Goal: Use online tool/utility: Utilize a website feature to perform a specific function

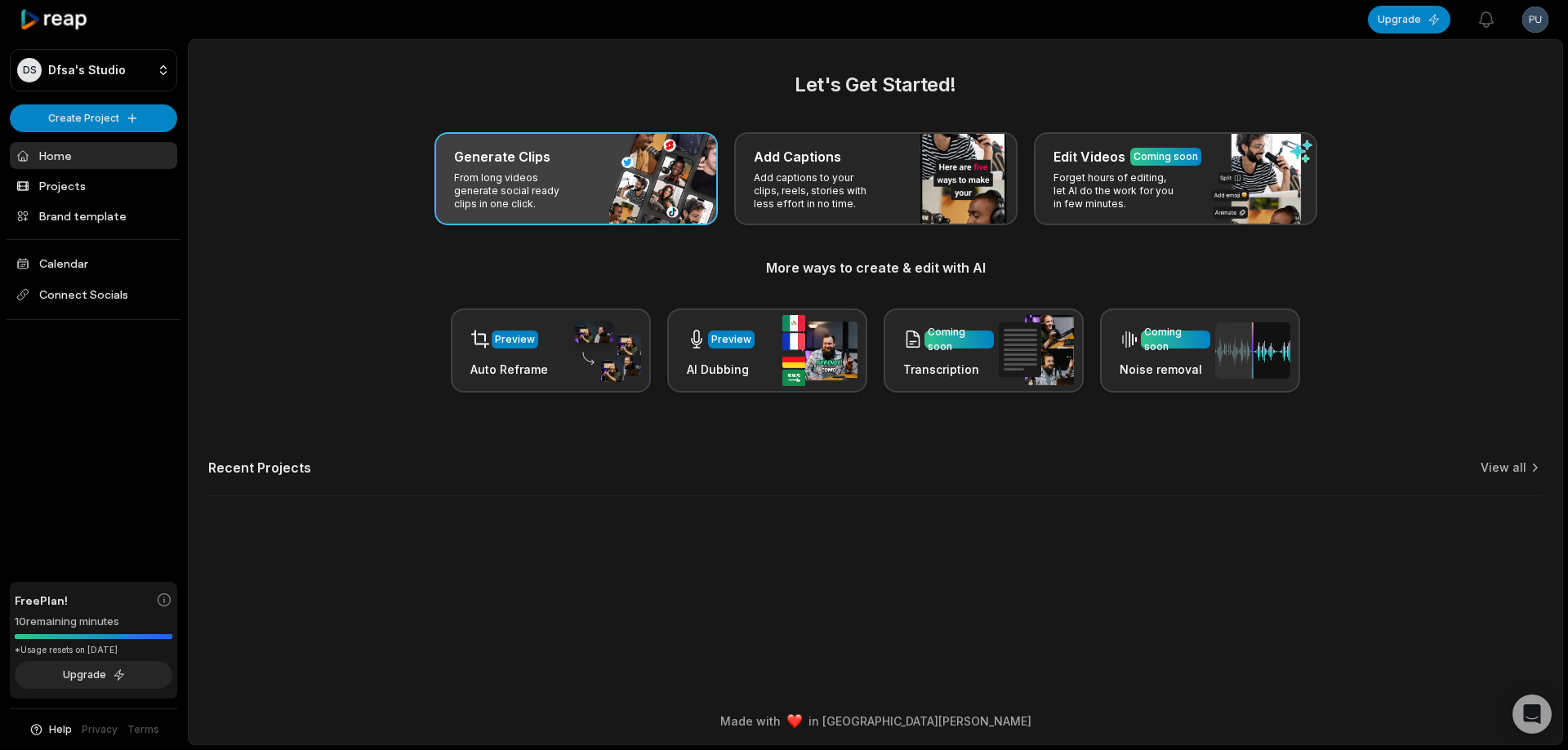
click at [635, 205] on div "Generate Clips From long videos generate social ready clips in one click." at bounding box center [576, 179] width 283 height 93
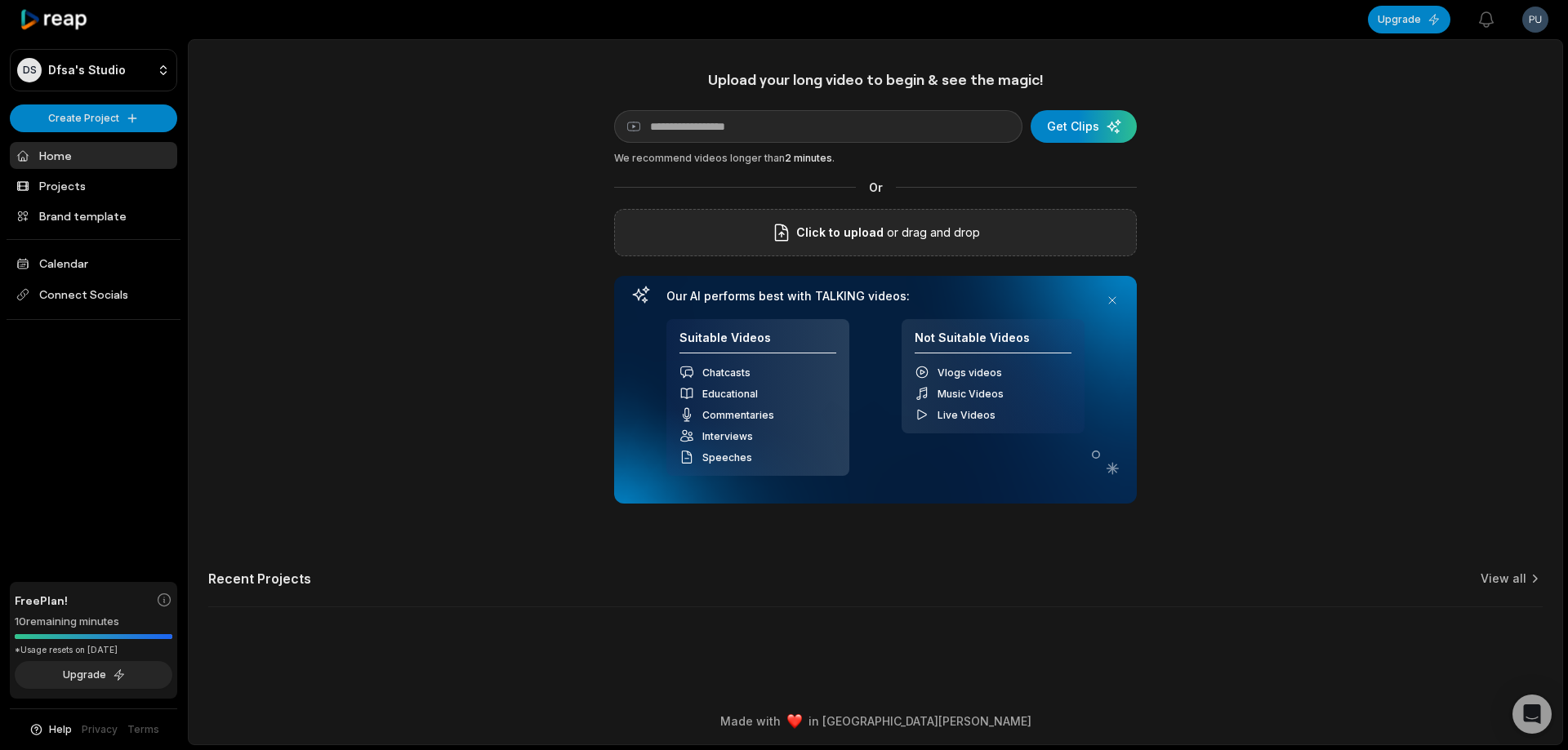
click at [960, 228] on p "or drag and drop" at bounding box center [932, 232] width 97 height 20
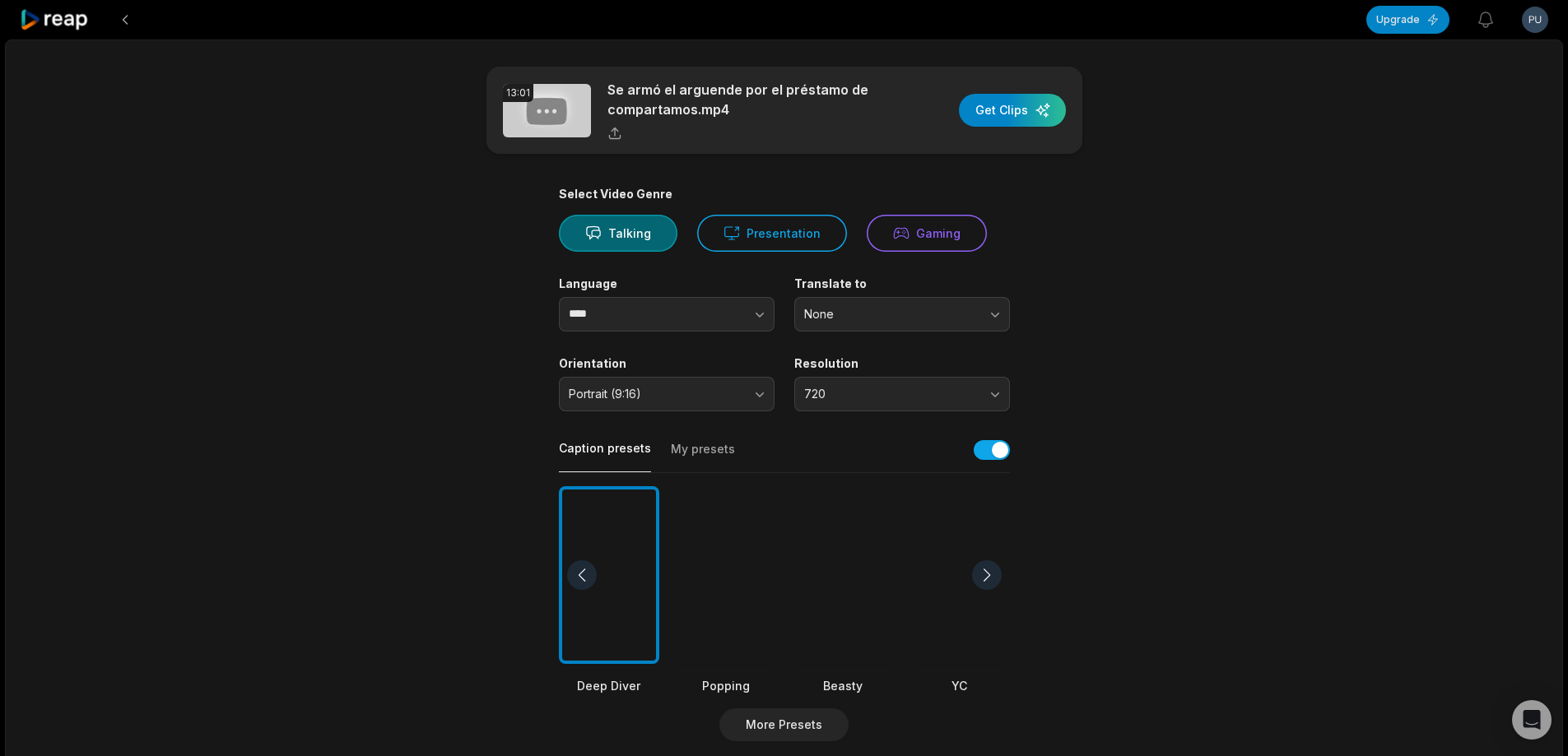
click at [841, 585] on div at bounding box center [843, 576] width 100 height 178
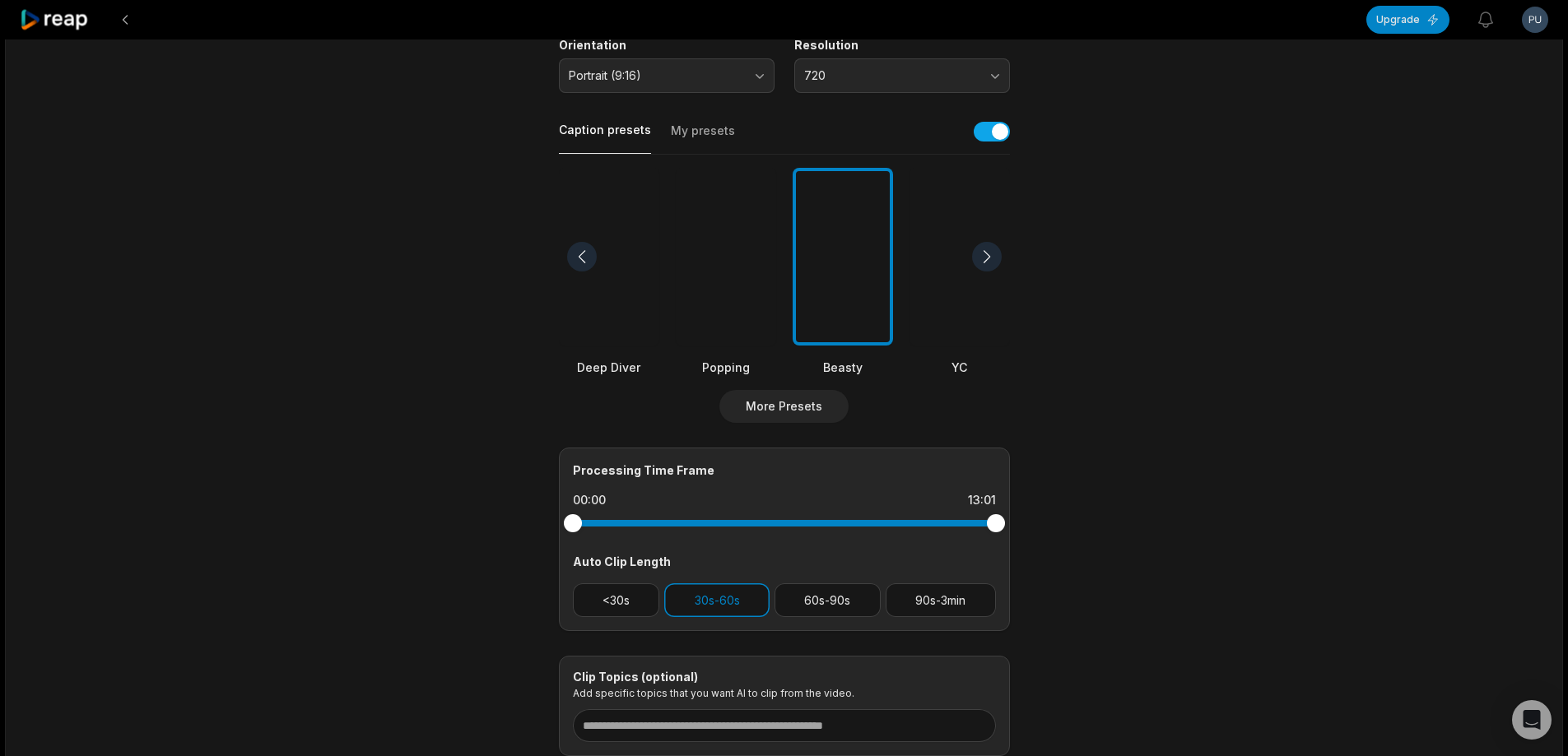
scroll to position [329, 0]
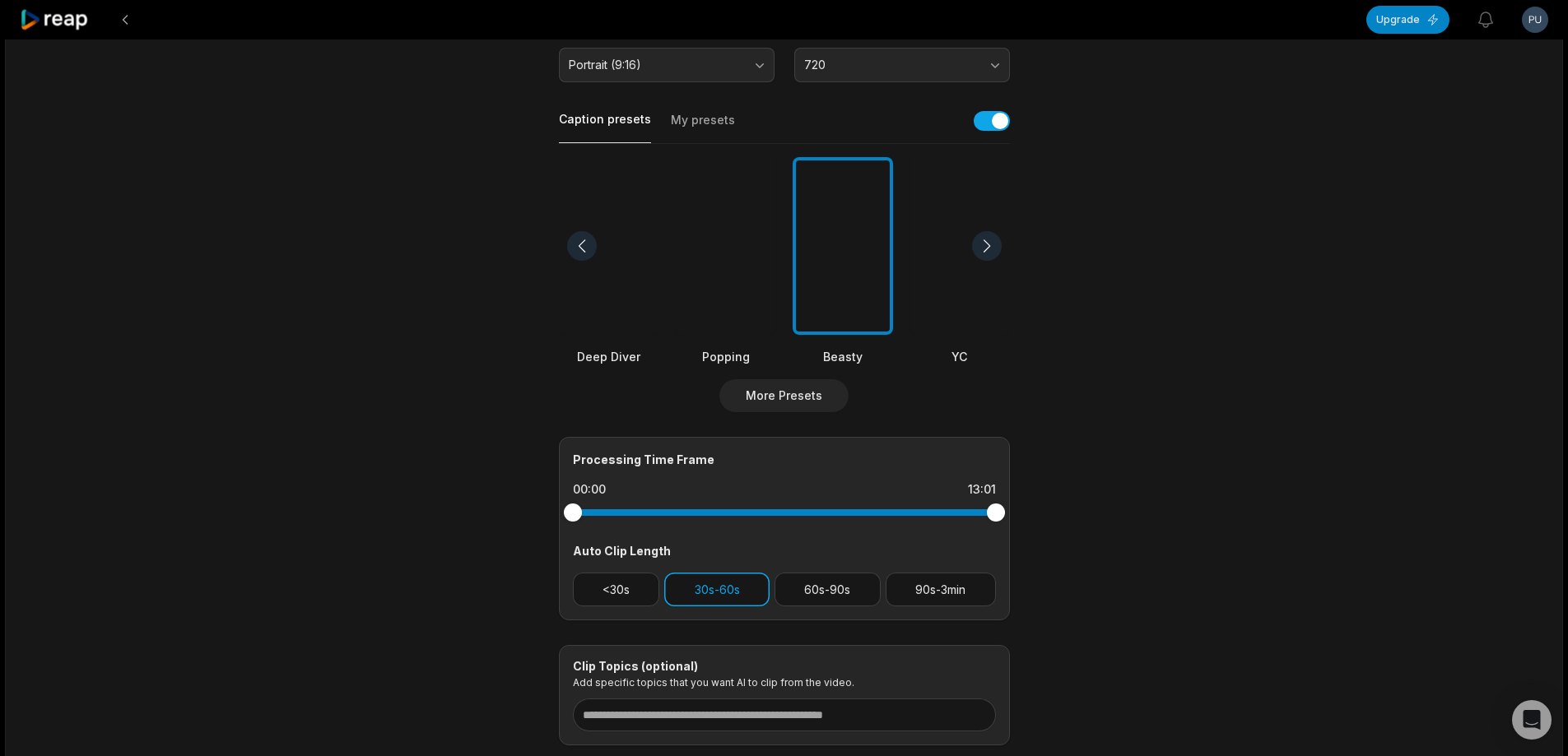
click at [953, 585] on button "90s-3min" at bounding box center [941, 589] width 110 height 33
click at [702, 591] on button "30s-60s" at bounding box center [716, 589] width 105 height 33
drag, startPoint x: 992, startPoint y: 510, endPoint x: 898, endPoint y: 500, distance: 94.5
click at [898, 500] on div at bounding box center [784, 513] width 423 height 30
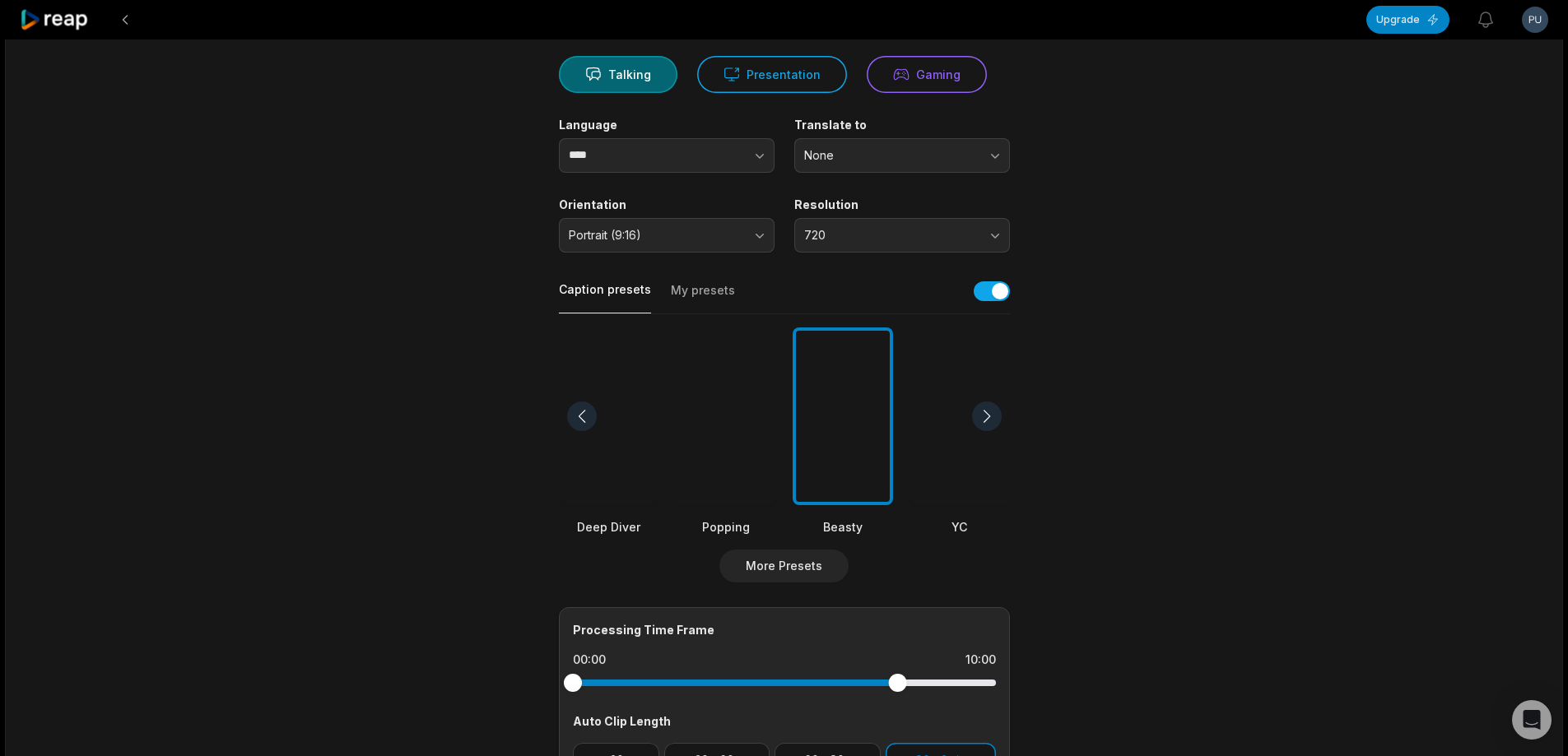
scroll to position [0, 0]
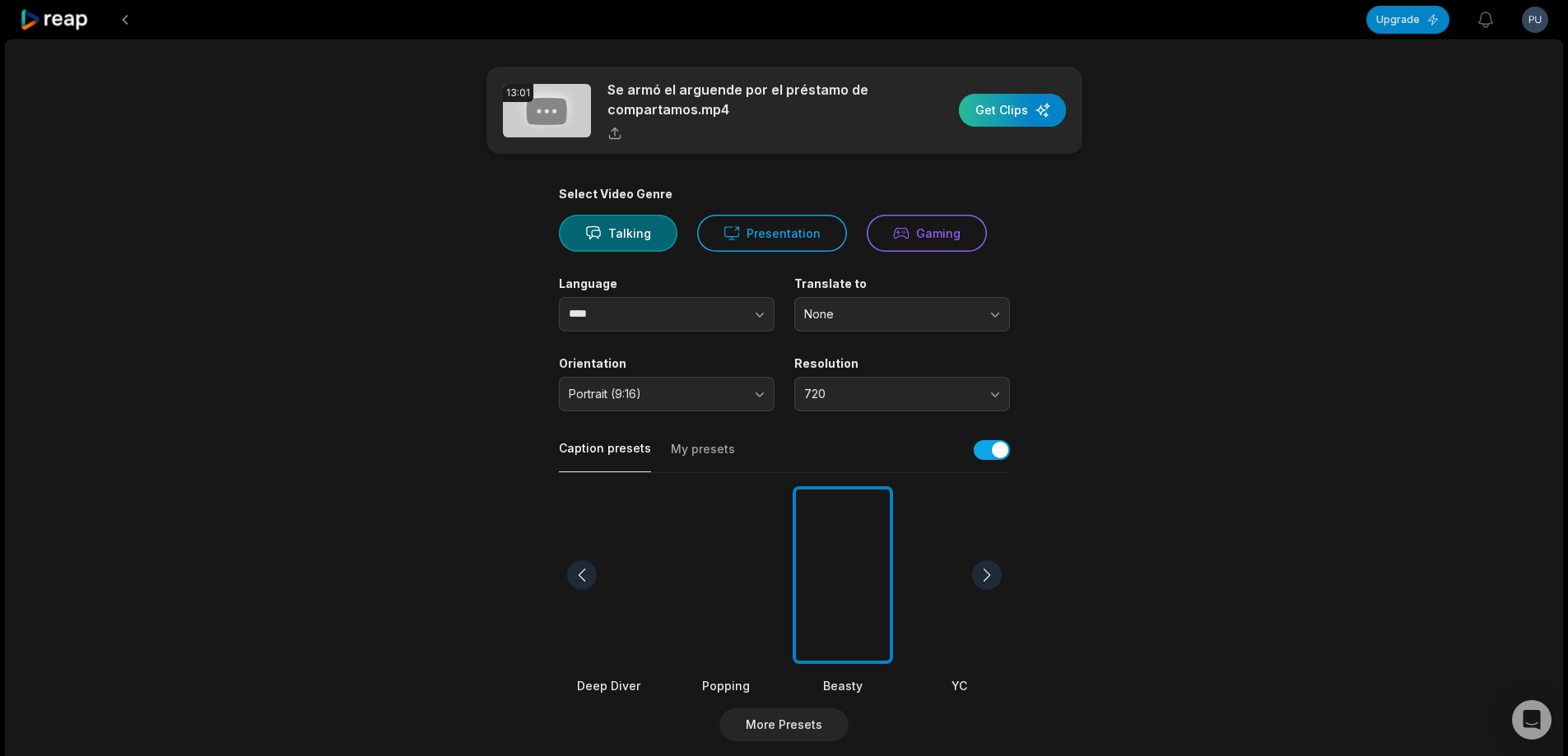
click at [1026, 114] on div "button" at bounding box center [1012, 110] width 107 height 33
